Goal: Information Seeking & Learning: Learn about a topic

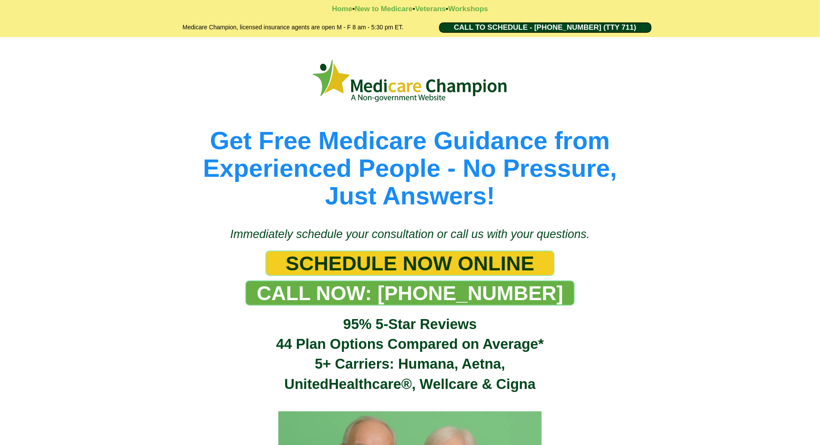
click at [75, 48] on div "Get Free Medicare Guidance from Experienced People - No Pressure, Just Answers!" at bounding box center [410, 127] width 820 height 181
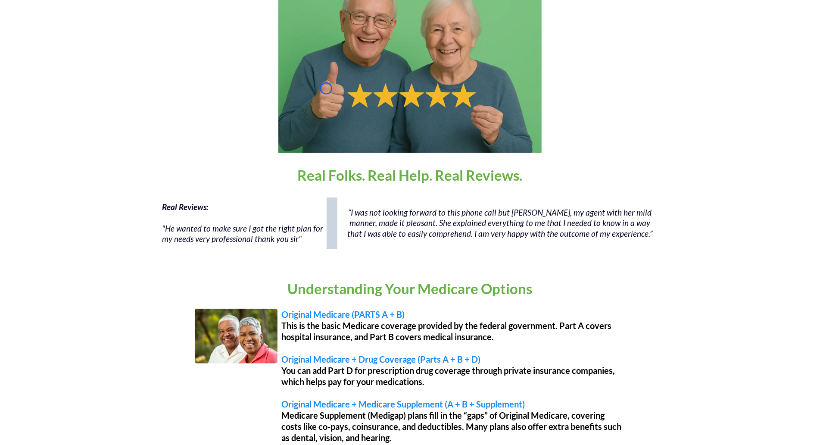
scroll to position [492, 0]
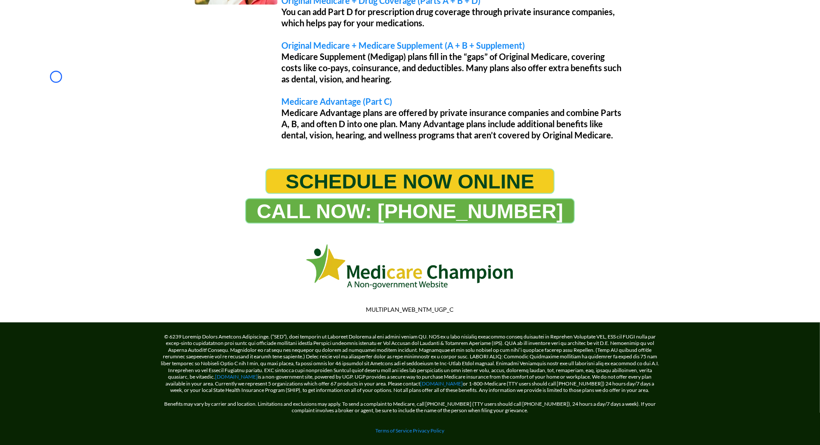
scroll to position [805, 0]
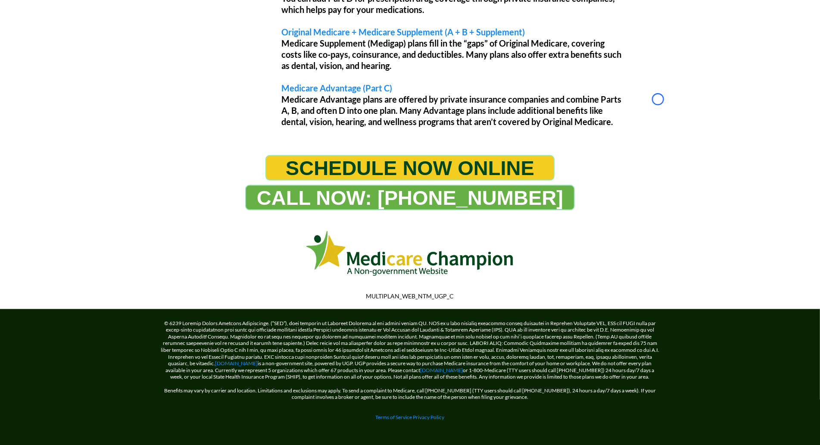
click at [56, 77] on div "Understanding Your Medicare Options Original Medicare (PARTS A + B) This is the…" at bounding box center [410, 18] width 820 height 256
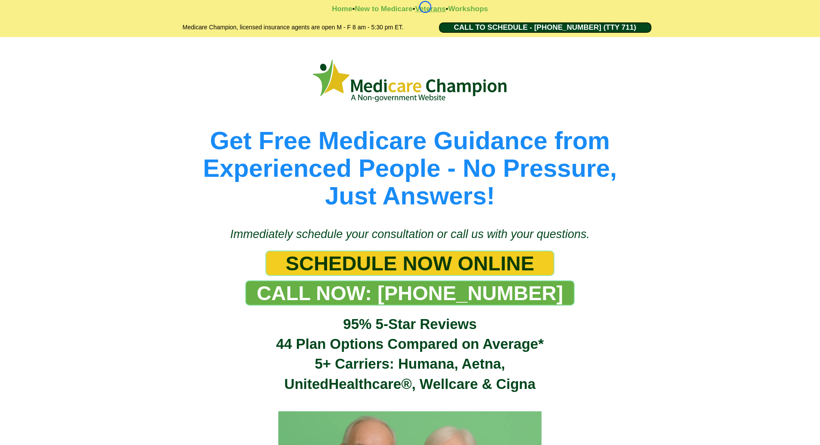
click at [425, 7] on strong "Veterans" at bounding box center [430, 9] width 31 height 8
click at [487, 12] on strong "Workshops" at bounding box center [468, 9] width 40 height 8
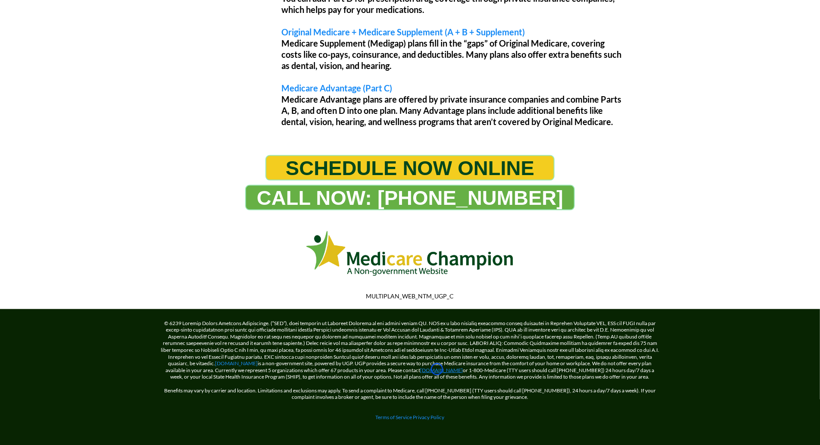
click at [437, 369] on link "[DOMAIN_NAME]" at bounding box center [441, 370] width 43 height 6
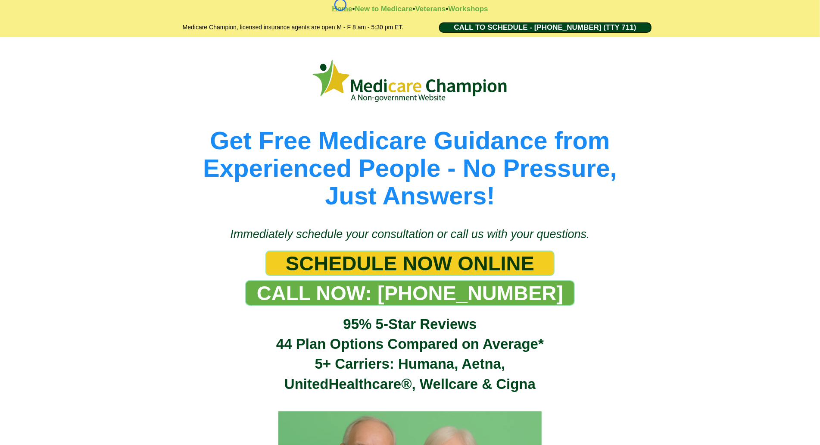
click at [340, 5] on strong "Home" at bounding box center [342, 9] width 20 height 8
click at [473, 10] on strong "Workshops" at bounding box center [468, 9] width 40 height 8
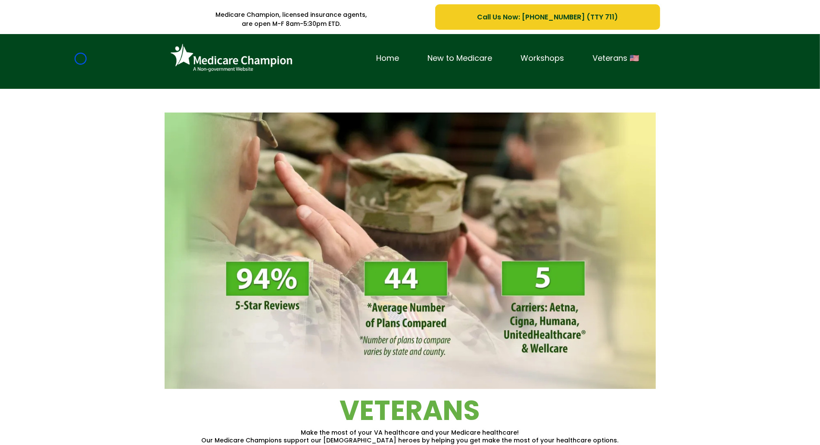
click at [81, 59] on div "Home New to Medicare Workshops Veterans 🇺🇸" at bounding box center [410, 61] width 820 height 55
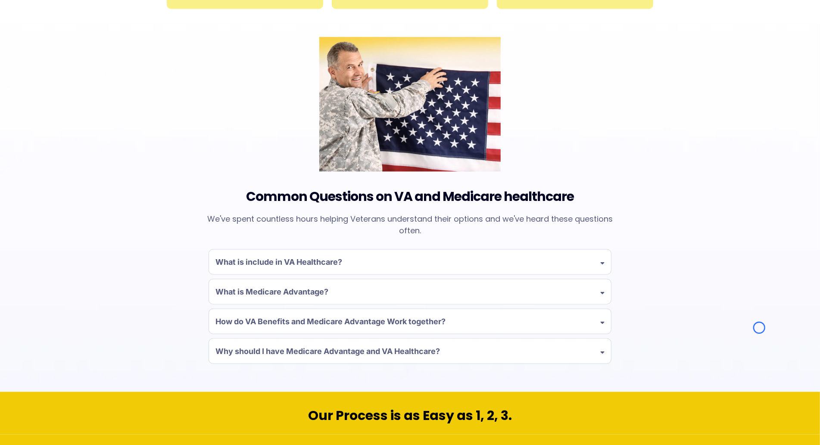
scroll to position [673, 0]
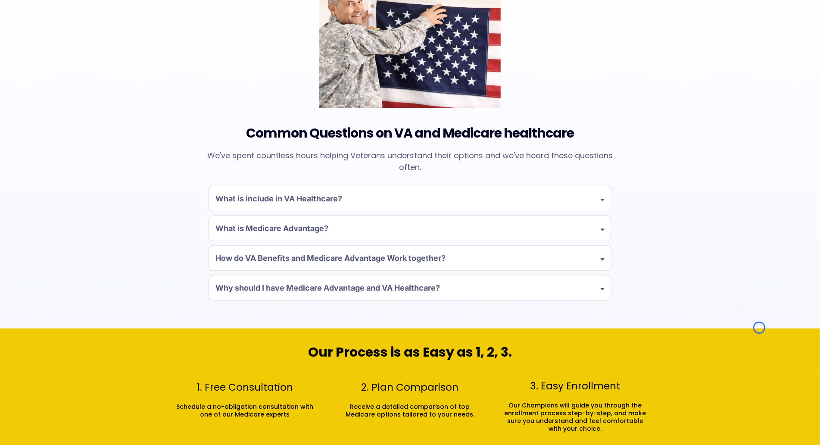
click at [81, 59] on div "Common Questions on VA and Medicare healthcare We've spent countless hours help…" at bounding box center [410, 145] width 820 height 368
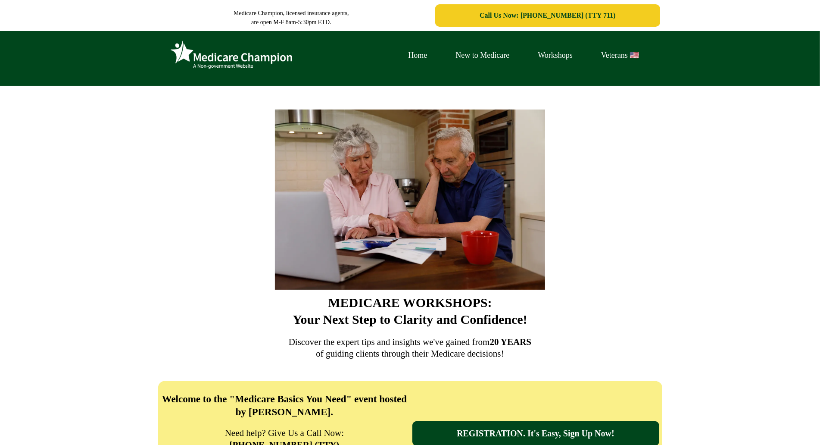
click at [46, 80] on div "Home New to Medicare Workshops Veterans 🇺🇸" at bounding box center [410, 58] width 820 height 55
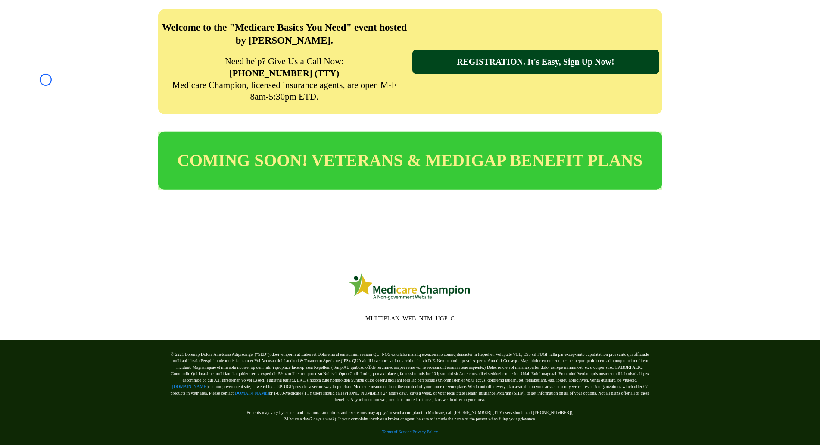
scroll to position [385, 0]
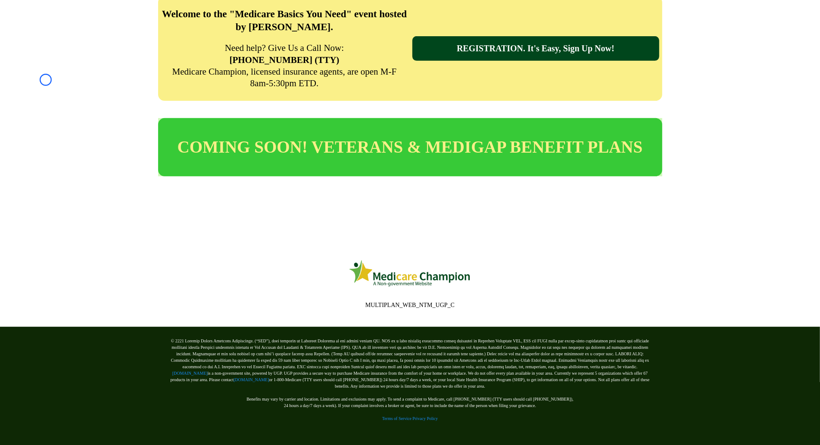
click at [46, 80] on div "Welcome to the "Medicare Basics You Need" event hosted by [PERSON_NAME]. Need h…" at bounding box center [410, 49] width 820 height 122
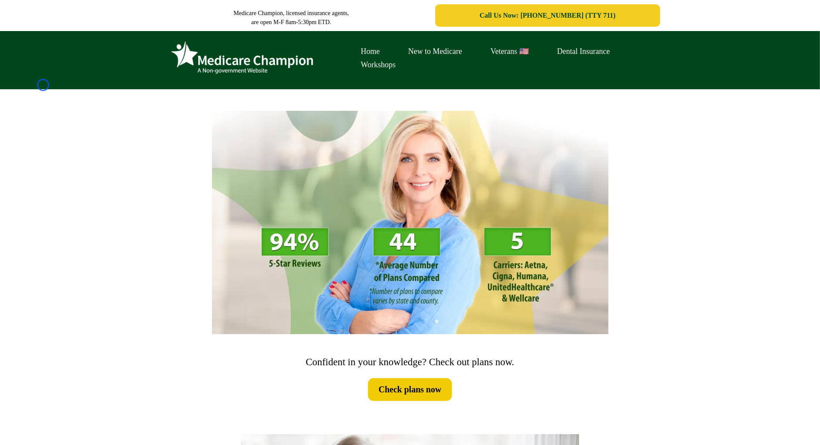
click at [43, 85] on div "Home New to Medicare Veterans 🇺🇸 Dental Insurance Workshops" at bounding box center [410, 60] width 820 height 58
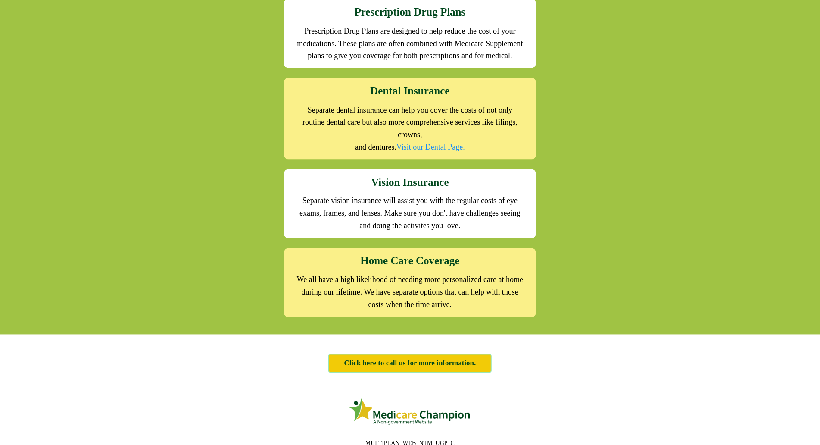
scroll to position [1053, 0]
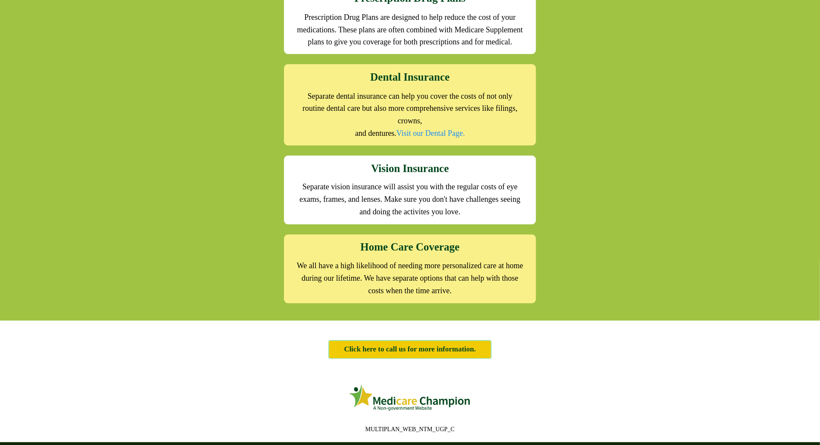
click at [43, 85] on div "We offer the full suite of options for Medicare recipients Every person has a u…" at bounding box center [410, 19] width 820 height 604
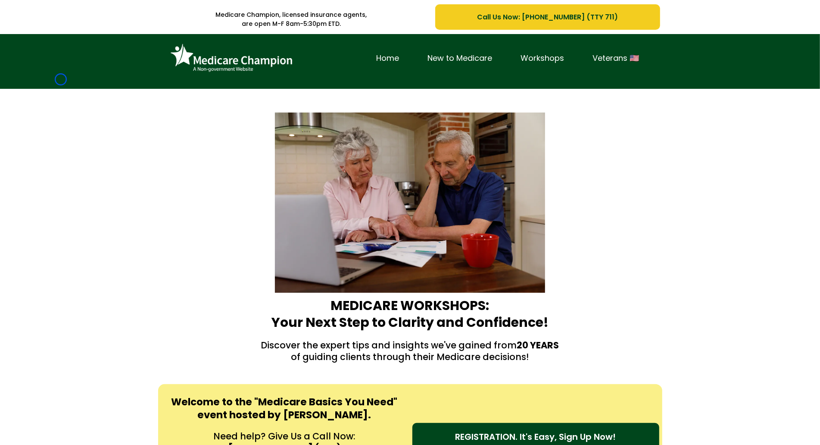
click at [61, 79] on div "Home New to Medicare Workshops Veterans 🇺🇸" at bounding box center [410, 61] width 820 height 55
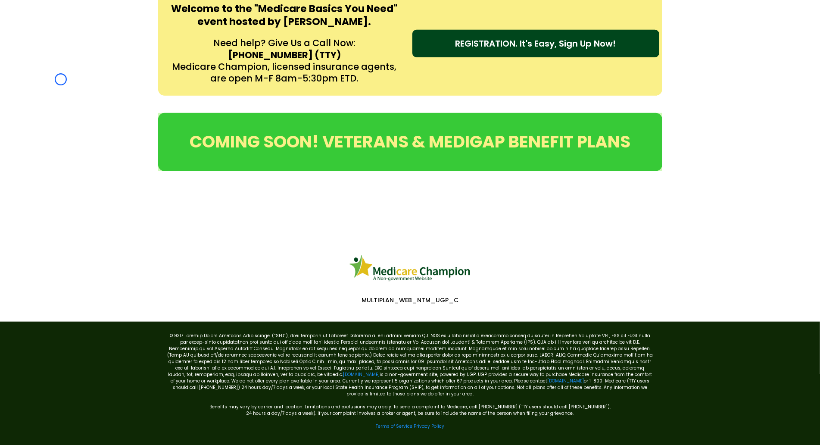
scroll to position [394, 0]
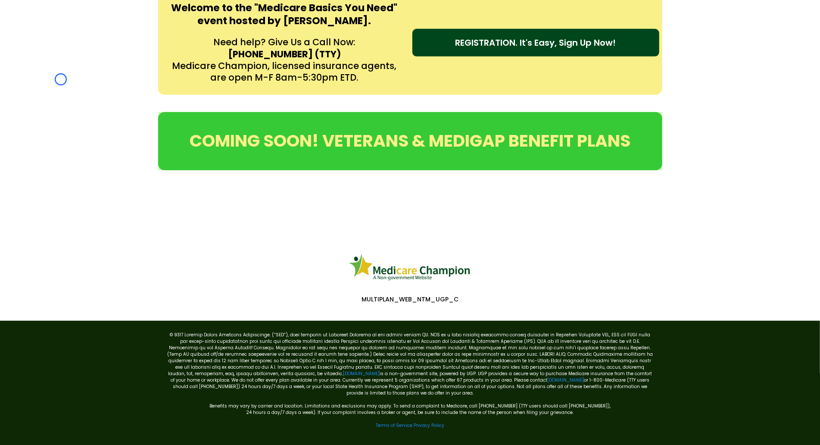
click at [61, 79] on div "Welcome to the "Medicare Basics You Need" event hosted by [PERSON_NAME]. Need h…" at bounding box center [410, 42] width 820 height 122
